Goal: Navigation & Orientation: Find specific page/section

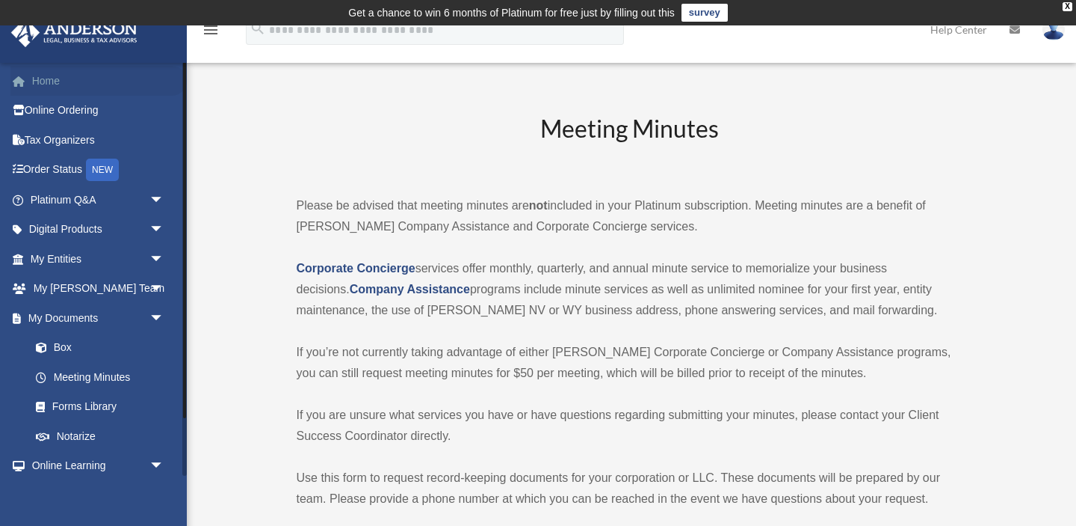
click at [22, 80] on span at bounding box center [26, 81] width 11 height 10
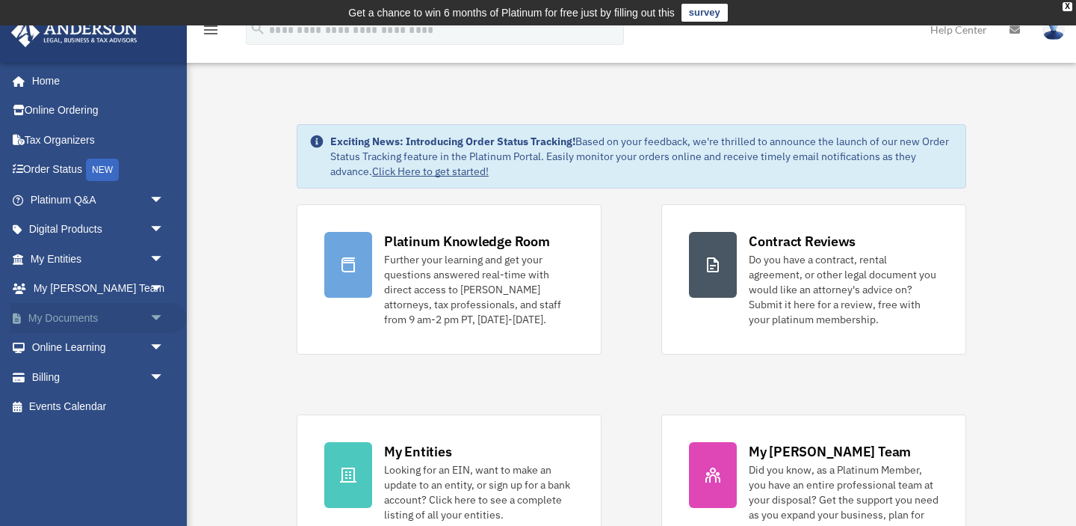
click at [154, 318] on span "arrow_drop_down" at bounding box center [165, 318] width 30 height 31
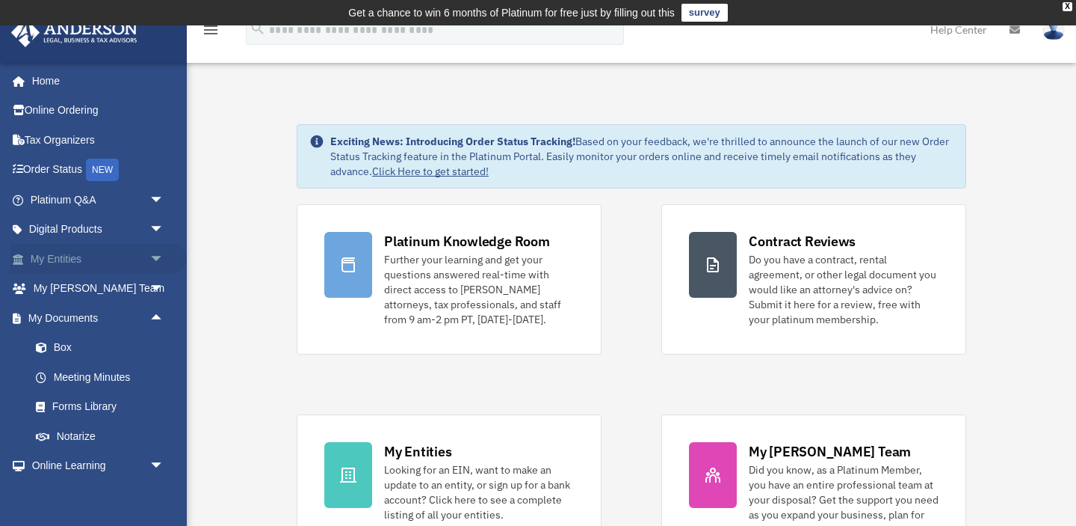
click at [158, 253] on span "arrow_drop_down" at bounding box center [165, 259] width 30 height 31
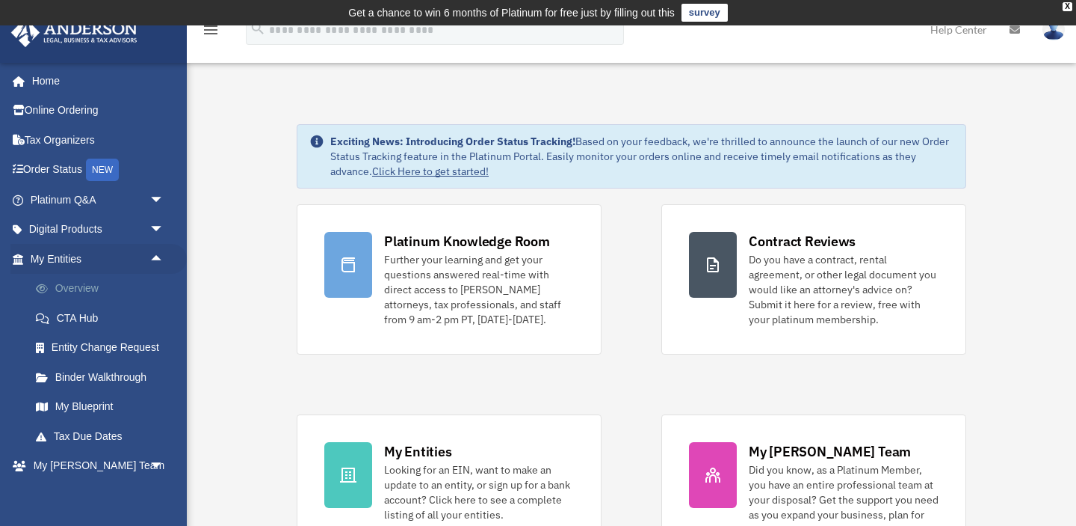
click at [88, 279] on link "Overview" at bounding box center [104, 289] width 166 height 30
click at [62, 290] on link "Overview" at bounding box center [104, 289] width 166 height 30
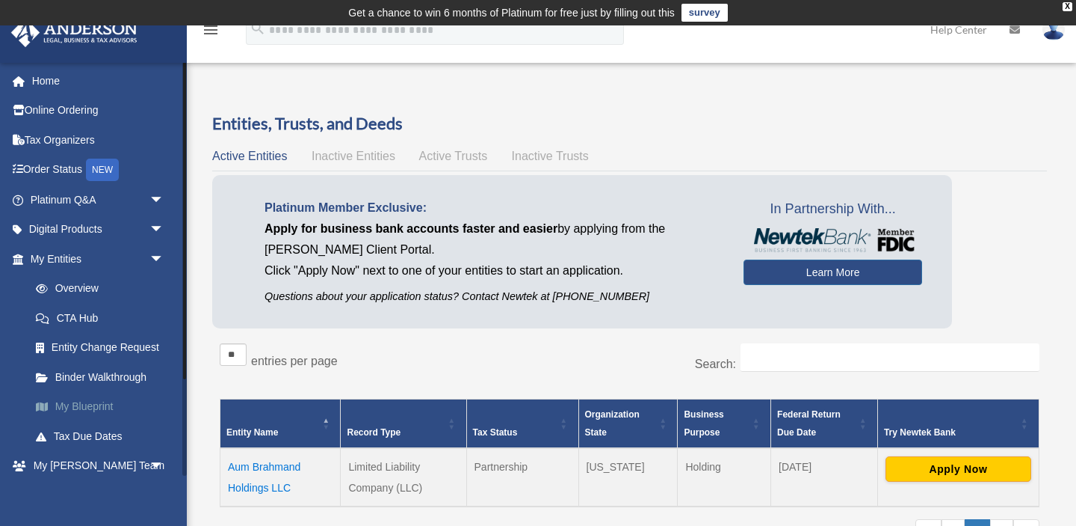
click at [108, 407] on link "My Blueprint" at bounding box center [104, 407] width 166 height 30
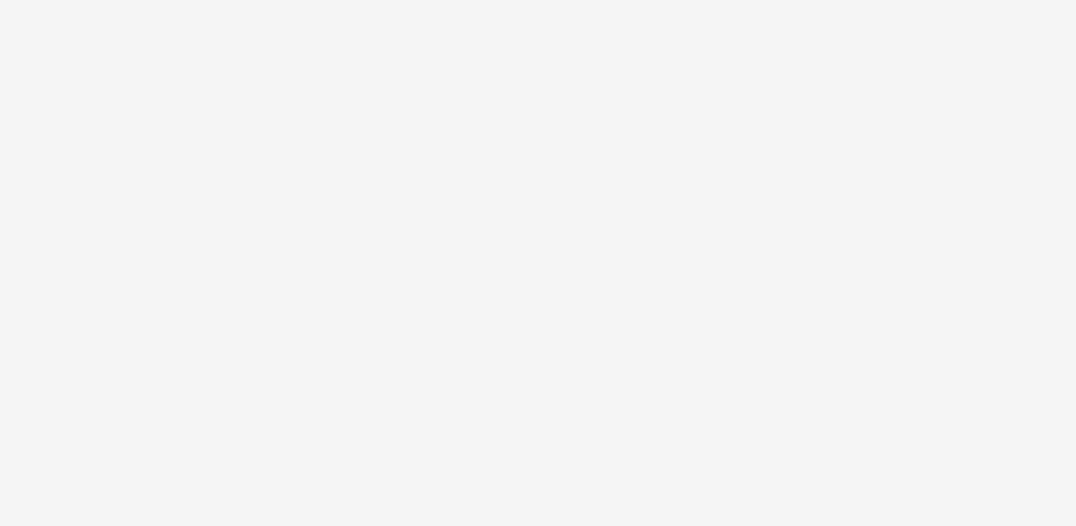
scroll to position [69, 0]
